Goal: Transaction & Acquisition: Subscribe to service/newsletter

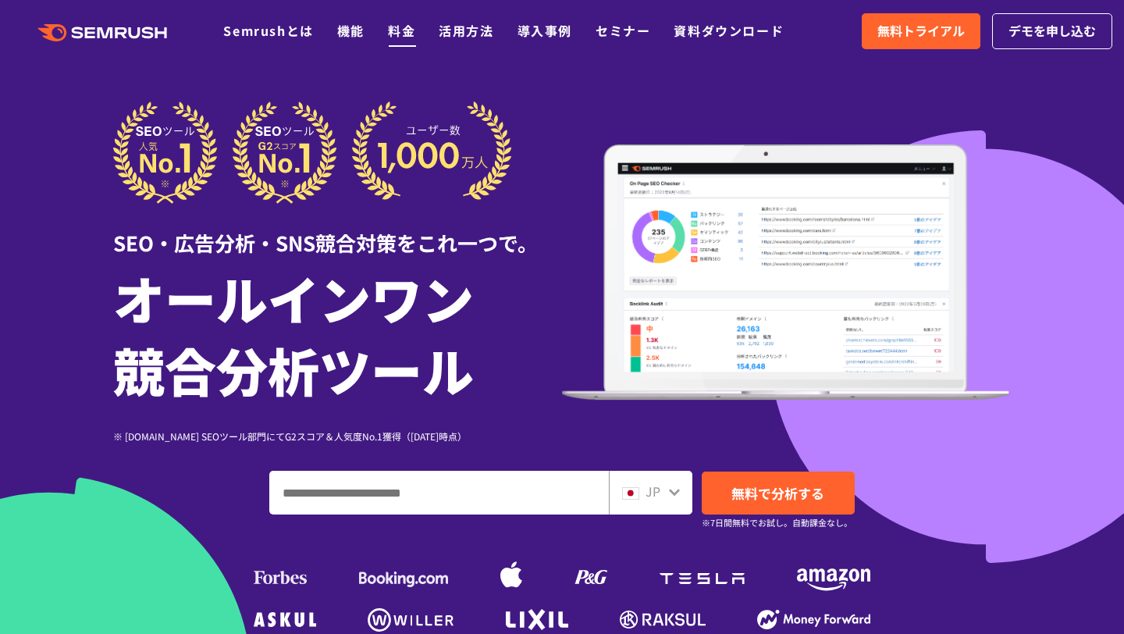
click at [396, 27] on link "料金" at bounding box center [401, 30] width 27 height 19
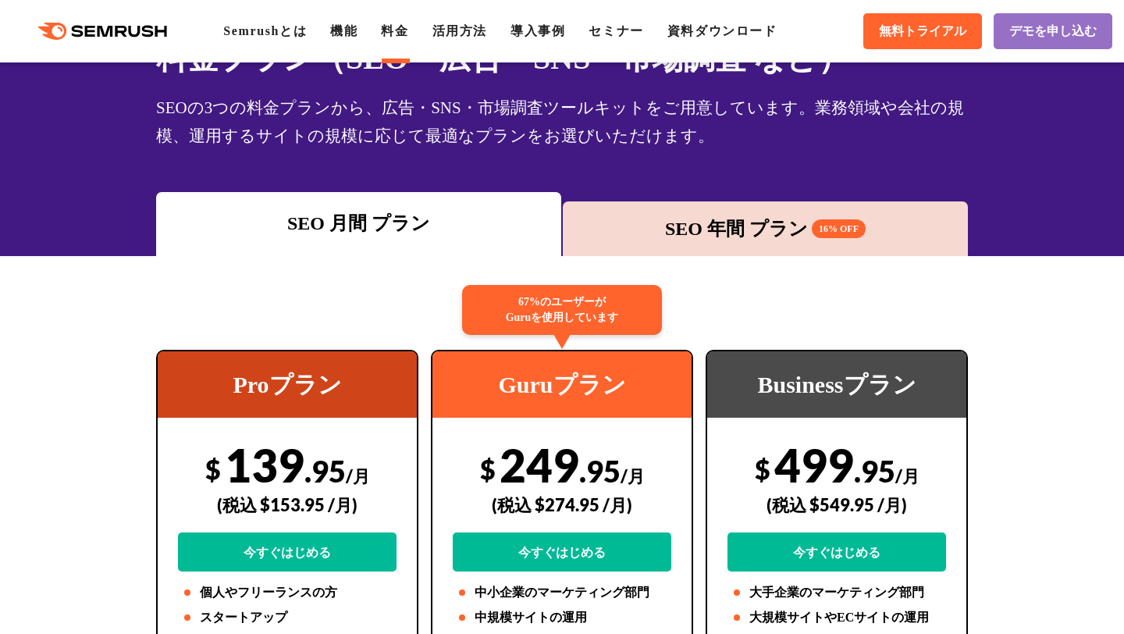
scroll to position [100, 0]
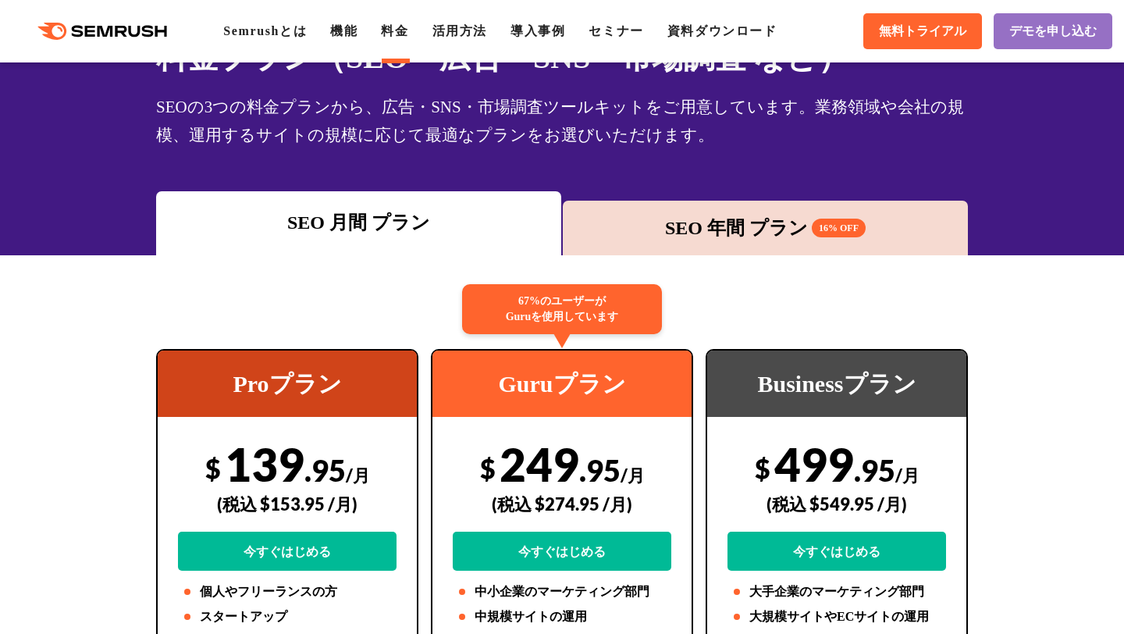
click at [687, 222] on div "SEO 年間 プラン 16% OFF" at bounding box center [765, 228] width 389 height 28
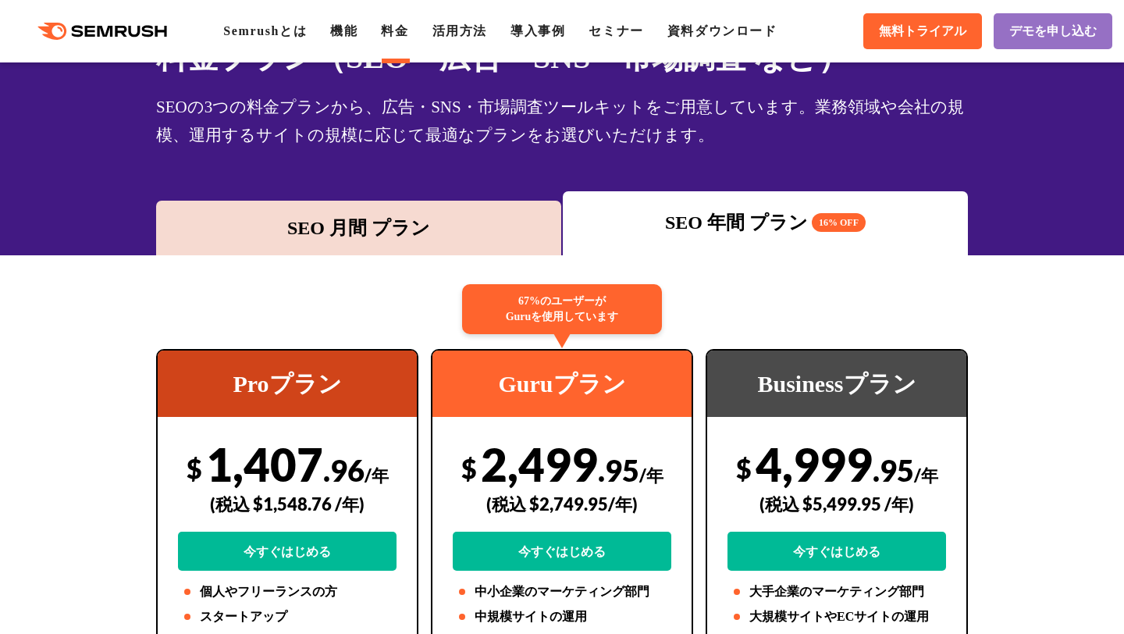
click at [475, 227] on div "SEO 月間 プラン" at bounding box center [358, 228] width 389 height 28
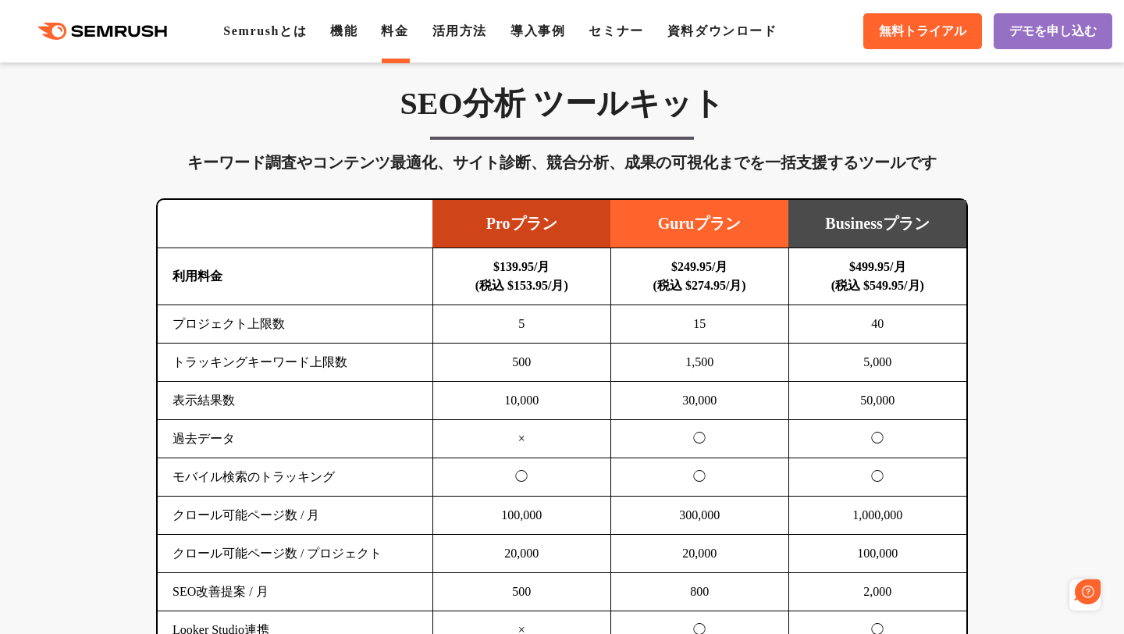
scroll to position [0, 0]
